Goal: Task Accomplishment & Management: Use online tool/utility

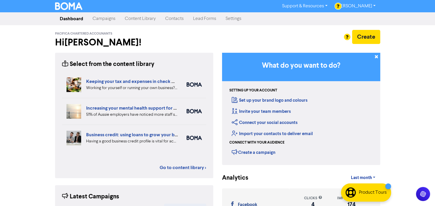
click at [132, 20] on link "Content Library" at bounding box center [140, 19] width 40 height 12
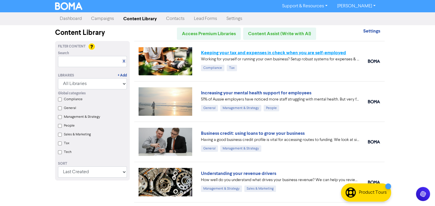
click at [282, 53] on link "Keeping your tax and expenses in check when you are self-employed" at bounding box center [273, 53] width 145 height 6
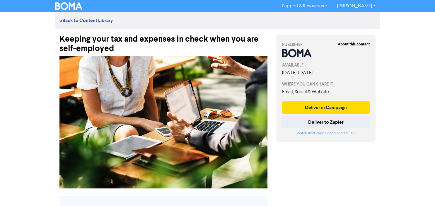
scroll to position [7, 0]
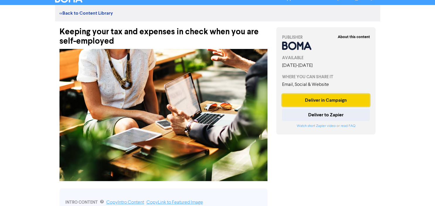
click at [342, 102] on button "Deliver in Campaign" at bounding box center [326, 100] width 88 height 12
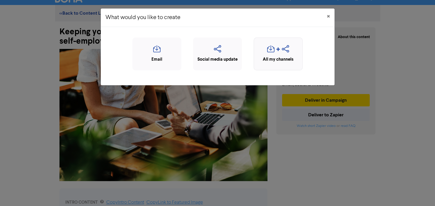
click at [275, 51] on div "button" at bounding box center [278, 50] width 42 height 11
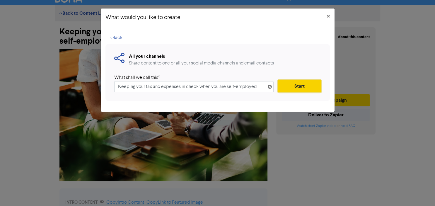
click at [295, 87] on button "Start" at bounding box center [299, 86] width 43 height 12
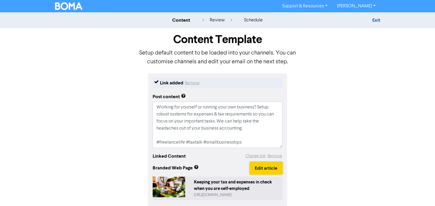
click at [256, 170] on button "Edit article" at bounding box center [266, 168] width 33 height 12
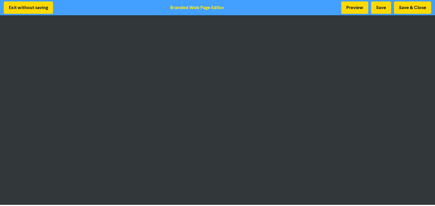
scroll to position [1, 0]
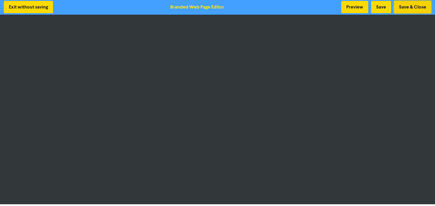
click at [413, 8] on button "Save & Close" at bounding box center [412, 7] width 37 height 12
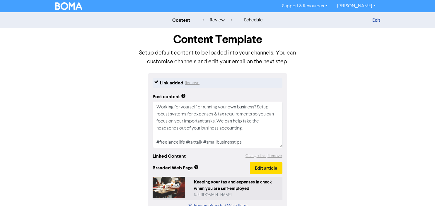
scroll to position [35, 0]
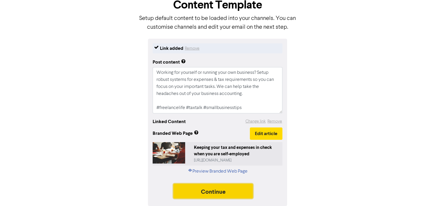
click at [219, 188] on button "Continue" at bounding box center [214, 191] width 80 height 15
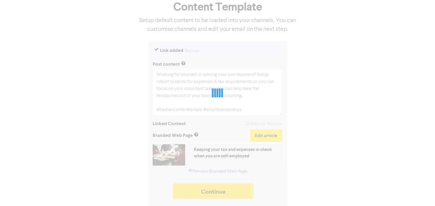
scroll to position [33, 0]
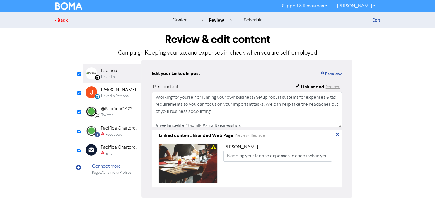
click at [64, 22] on div "< Back" at bounding box center [106, 20] width 103 height 7
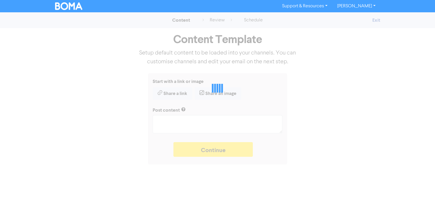
type textarea "x"
type textarea "Working for yourself or running your own business? Setup robust systems for exp…"
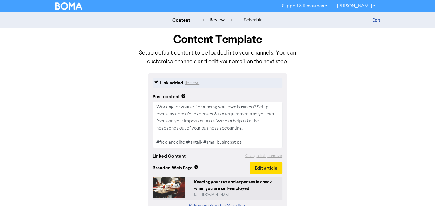
scroll to position [35, 0]
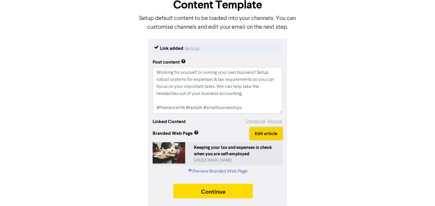
click at [270, 135] on button "Edit article" at bounding box center [266, 133] width 33 height 12
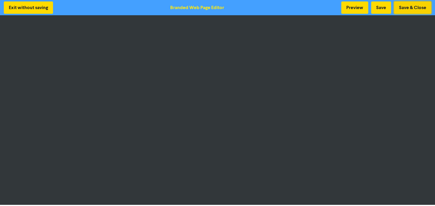
click at [423, 6] on button "Save & Close" at bounding box center [412, 7] width 37 height 12
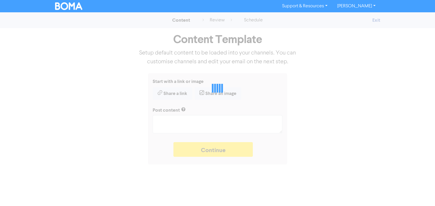
type textarea "x"
type textarea "Working for yourself or running your own business? Setup robust systems for exp…"
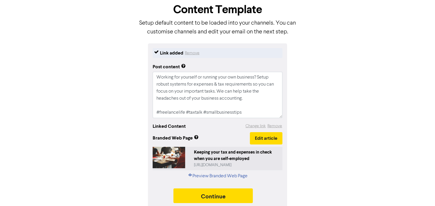
scroll to position [35, 0]
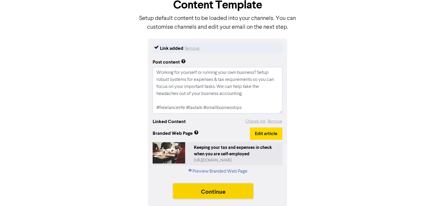
click at [230, 191] on button "Continue" at bounding box center [214, 191] width 80 height 15
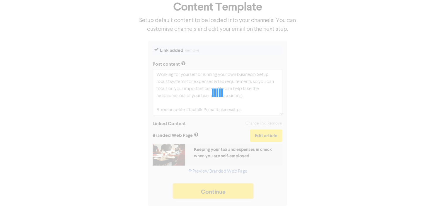
scroll to position [33, 0]
type textarea "x"
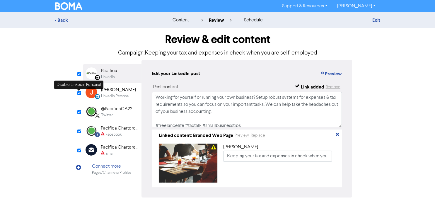
click at [79, 94] on input "checkbox" at bounding box center [79, 93] width 4 height 4
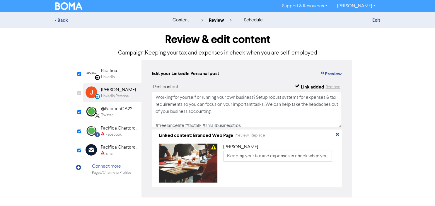
checkbox input "false"
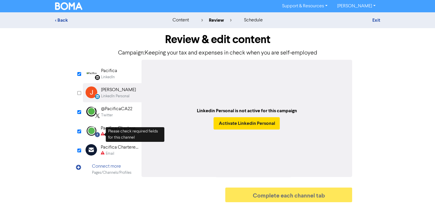
click at [112, 137] on div "Facebook" at bounding box center [114, 135] width 16 height 6
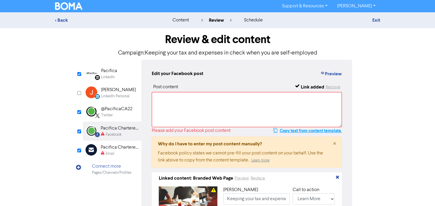
click at [336, 131] on button "Copy text from content template." at bounding box center [307, 130] width 69 height 7
click at [260, 108] on textarea at bounding box center [247, 109] width 191 height 35
paste textarea "Working for yourself or running your own business? Setup robust systems for exp…"
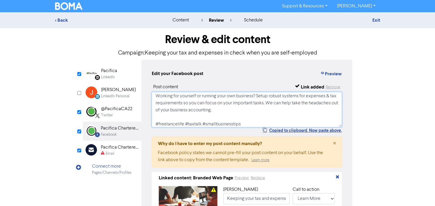
scroll to position [4, 0]
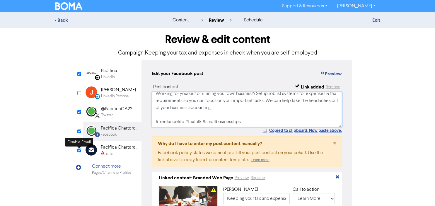
type textarea "Working for yourself or running your own business? Setup robust systems for exp…"
click at [80, 150] on input "checkbox" at bounding box center [79, 151] width 4 height 4
checkbox input "true"
type input "Working for yourself or running your own business? Setup robust systems for exp…"
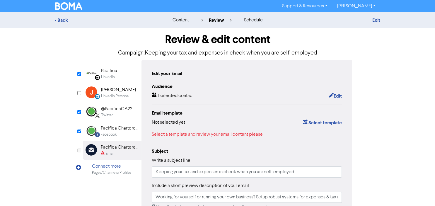
checkbox input "false"
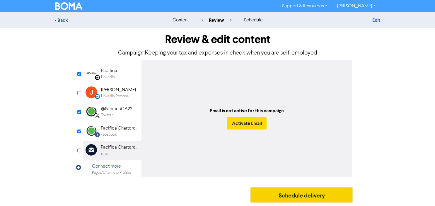
click at [301, 194] on button "Schedule delivery" at bounding box center [301, 195] width 101 height 15
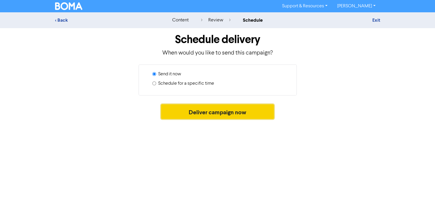
click at [235, 113] on button "Deliver campaign now" at bounding box center [217, 111] width 113 height 15
